Goal: Task Accomplishment & Management: Manage account settings

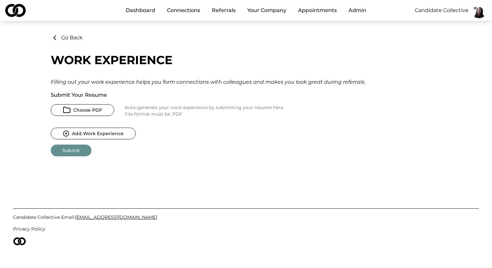
scroll to position [8, 0]
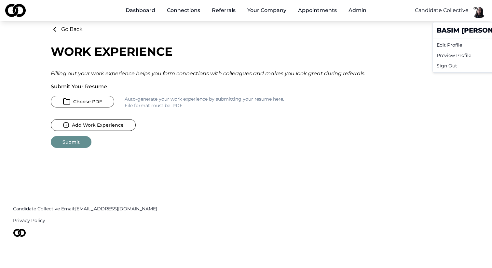
click at [480, 11] on html "Dashboard Connections Referrals Your Company Appointments Admin Candidate Colle…" at bounding box center [246, 126] width 492 height 268
click at [456, 68] on div "Sign Out" at bounding box center [478, 66] width 88 height 10
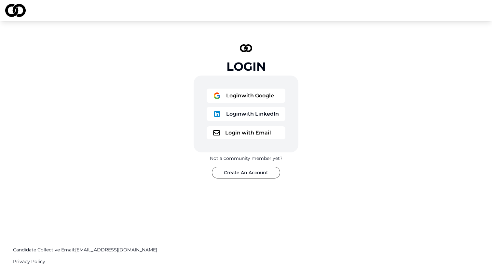
click at [267, 92] on button "Login with Google" at bounding box center [246, 95] width 79 height 14
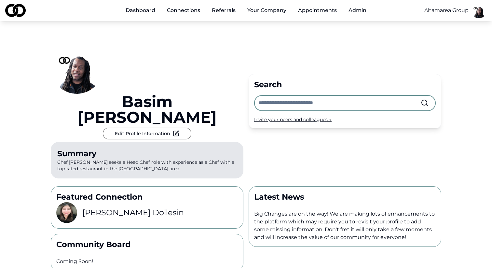
click at [191, 128] on button "Edit Profile Information" at bounding box center [147, 134] width 88 height 12
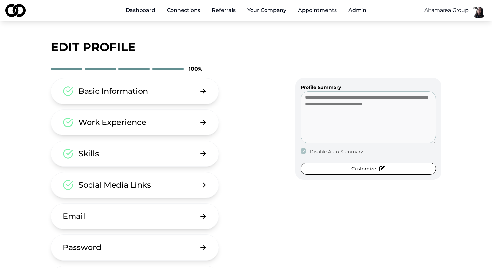
click at [169, 129] on button "Work Experience" at bounding box center [135, 122] width 168 height 26
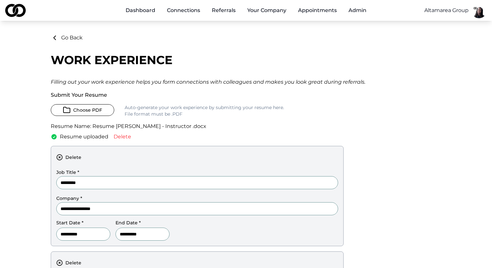
click at [56, 37] on icon at bounding box center [55, 38] width 8 height 8
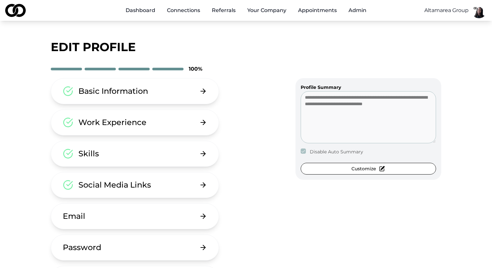
click at [103, 118] on div "Work Experience" at bounding box center [112, 122] width 68 height 10
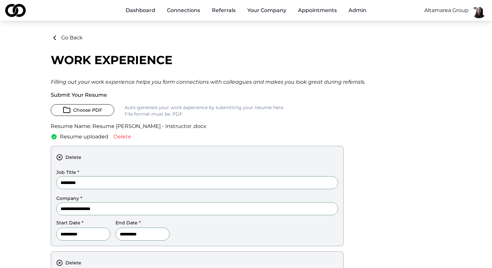
click at [73, 39] on button "Go Back" at bounding box center [67, 38] width 32 height 8
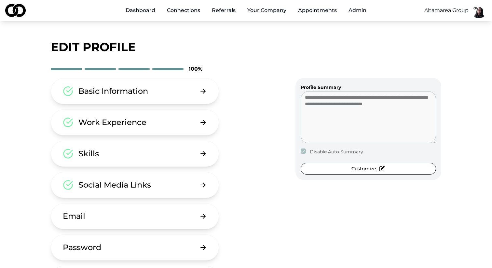
click at [116, 94] on div "Basic Information" at bounding box center [113, 91] width 70 height 10
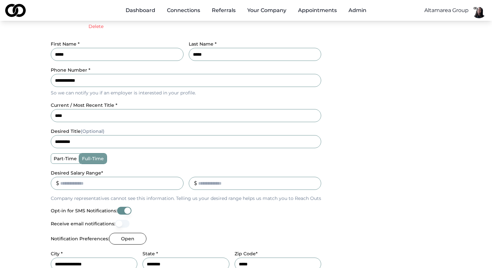
scroll to position [137, 0]
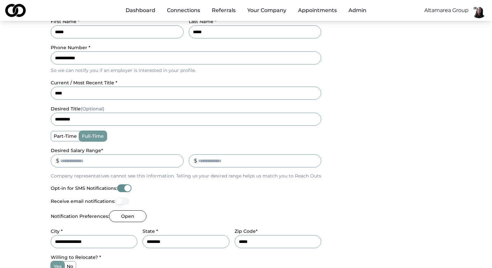
click at [124, 186] on button "Opt-in for SMS Notifications:" at bounding box center [124, 188] width 14 height 8
click at [131, 188] on button "Opt-in for SMS Notifications:" at bounding box center [124, 188] width 14 height 8
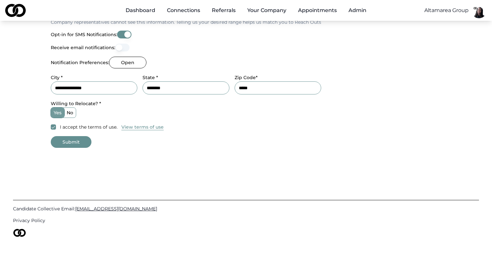
scroll to position [268, 0]
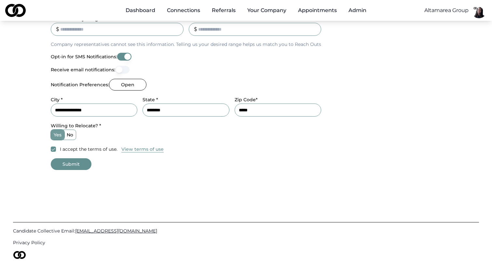
click at [76, 161] on button "Submit" at bounding box center [71, 164] width 41 height 12
